Goal: Check status: Check status

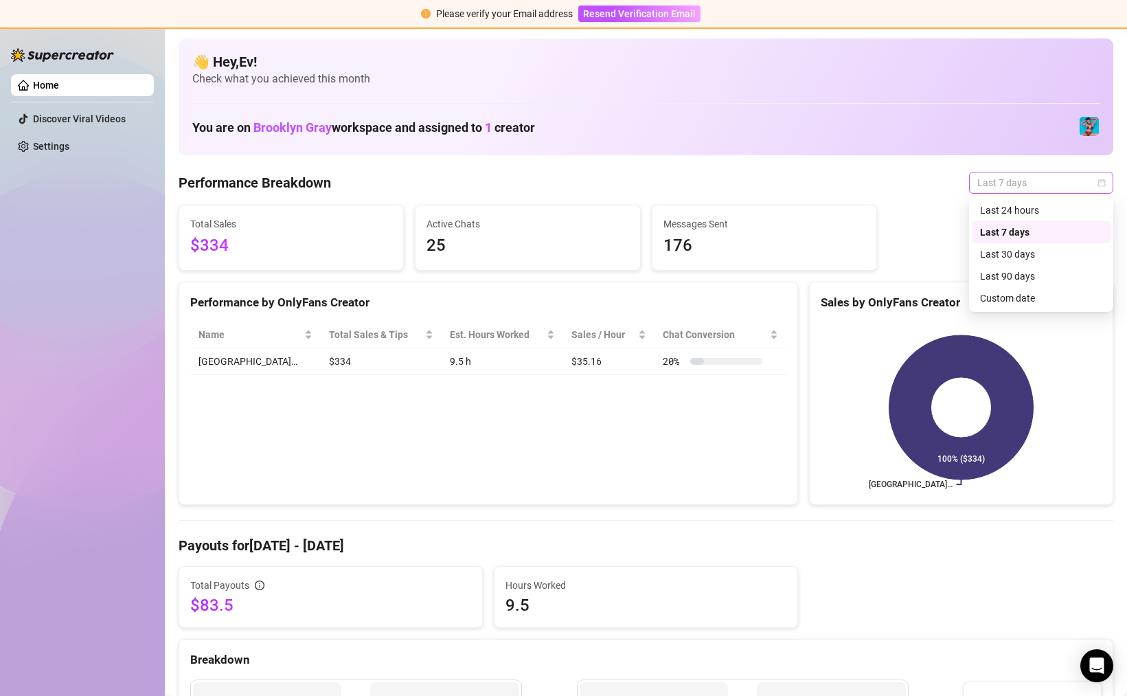
click at [1010, 184] on span "Last 7 days" at bounding box center [1041, 182] width 128 height 21
click at [1008, 253] on div "Last 30 days" at bounding box center [1041, 254] width 122 height 15
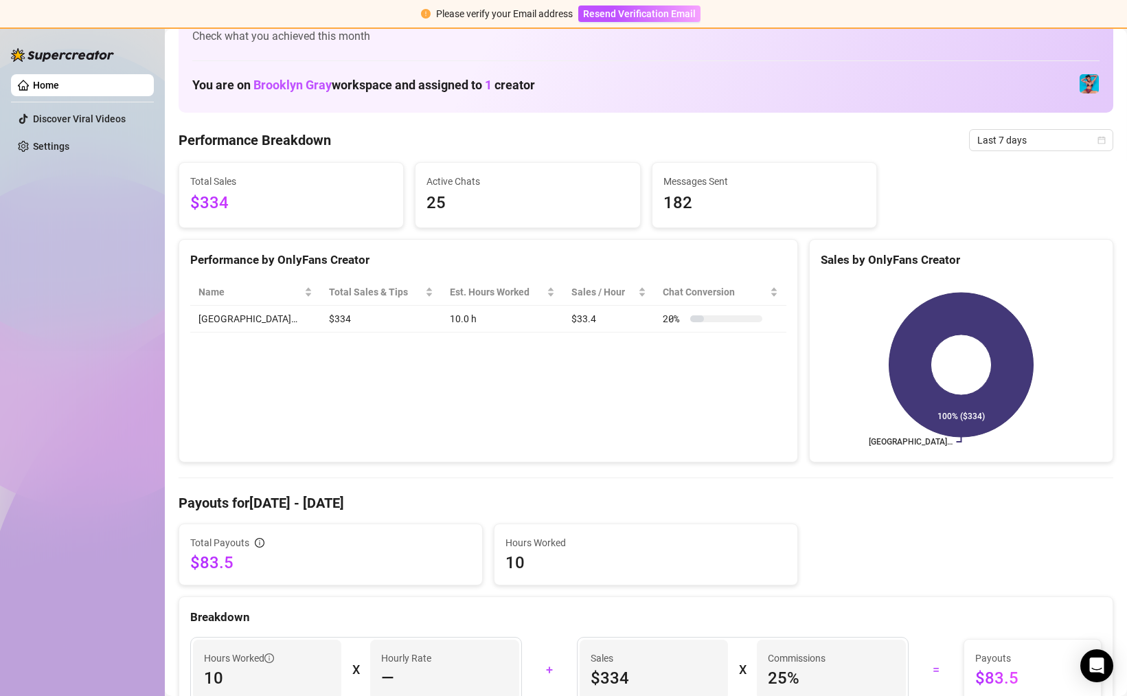
scroll to position [44, 0]
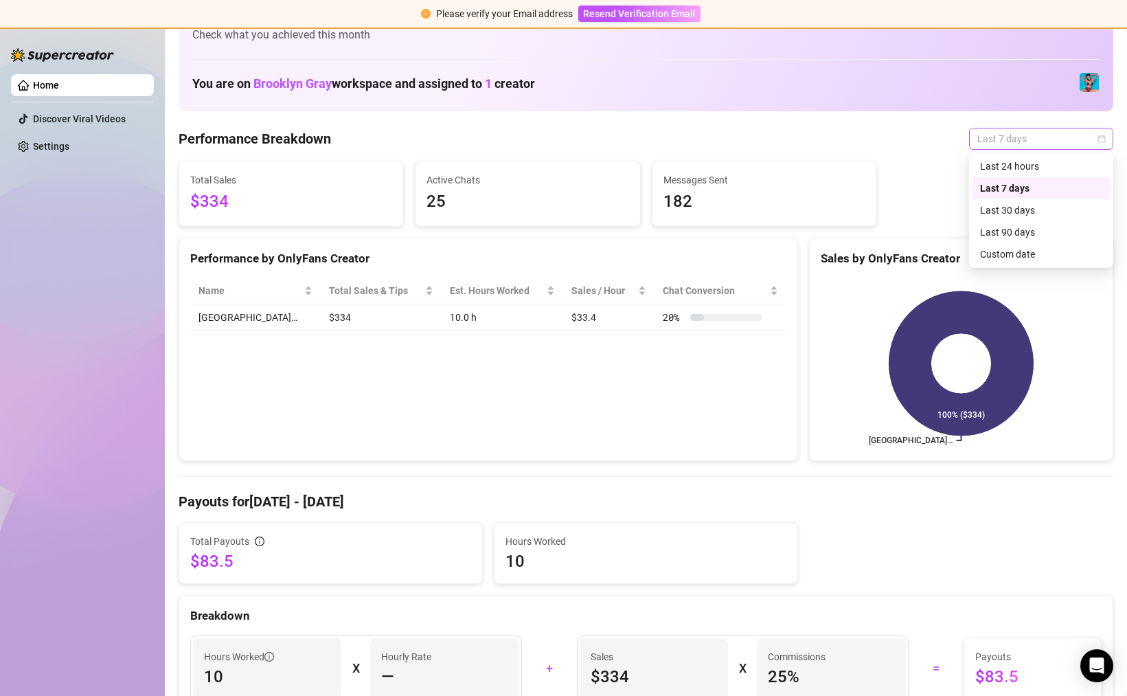
click at [1026, 133] on span "Last 7 days" at bounding box center [1041, 138] width 128 height 21
drag, startPoint x: 1019, startPoint y: 167, endPoint x: 1020, endPoint y: 236, distance: 68.7
click at [1020, 237] on div "Last 24 hours Last 7 days Last 30 days Last 90 days Custom date" at bounding box center [1041, 210] width 139 height 110
click at [1020, 236] on div "Last 90 days" at bounding box center [1041, 232] width 122 height 15
